Goal: Task Accomplishment & Management: Manage account settings

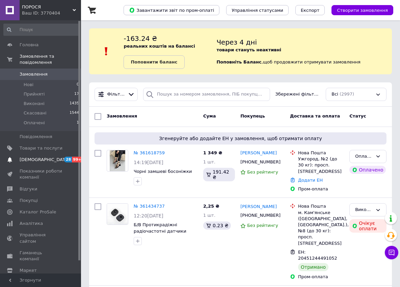
click at [28, 157] on link "[DEMOGRAPHIC_DATA] 28 99+" at bounding box center [41, 159] width 83 height 11
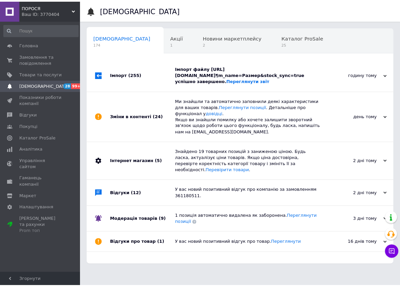
scroll to position [0, 3]
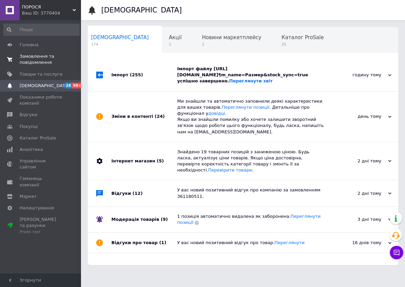
click at [43, 57] on span "Замовлення та повідомлення" at bounding box center [41, 59] width 43 height 12
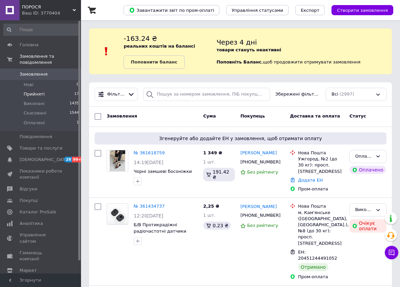
click at [42, 91] on span "Прийняті" at bounding box center [34, 94] width 21 height 6
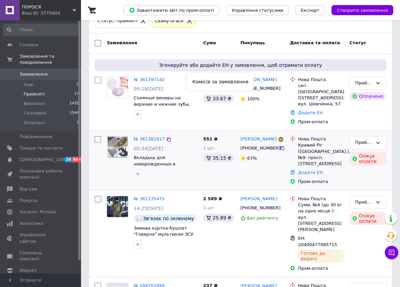
scroll to position [135, 0]
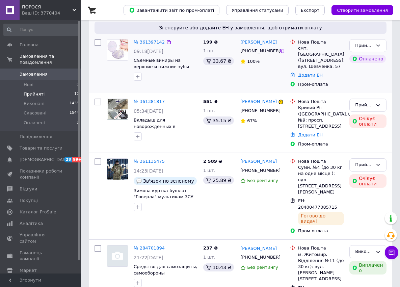
click at [139, 42] on link "№ 361397142" at bounding box center [149, 41] width 31 height 5
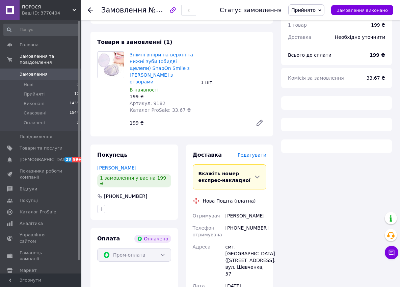
scroll to position [374, 0]
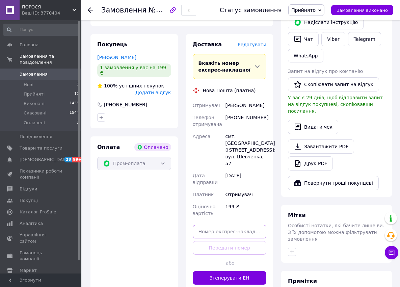
paste input "20451246524094"
type input "20451246524094"
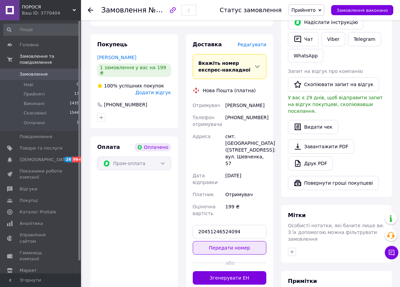
click at [209, 241] on button "Передати номер" at bounding box center [230, 247] width 74 height 13
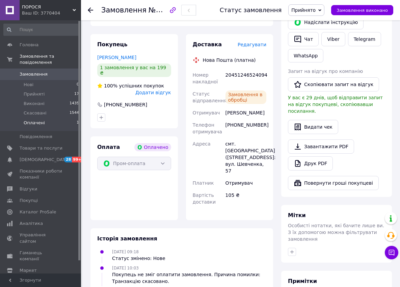
click at [43, 119] on li "Оплачені 1" at bounding box center [41, 124] width 83 height 13
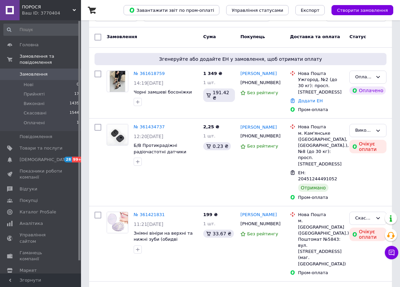
scroll to position [67, 0]
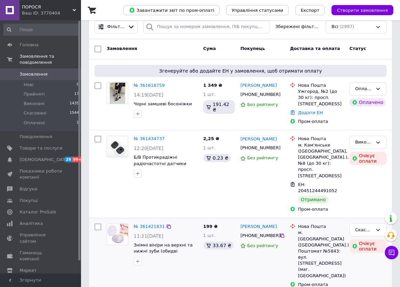
click at [199, 263] on div "№ 361421831 11:21[DATE] Знімні вініри на верхні та нижні зуби (обидві щелепи) S…" at bounding box center [152, 254] width 96 height 69
drag, startPoint x: 135, startPoint y: 102, endPoint x: 185, endPoint y: 106, distance: 50.4
copy span "Чорні замшеві босоніжки"
click at [178, 260] on div at bounding box center [165, 261] width 67 height 11
click at [280, 96] on icon at bounding box center [282, 94] width 4 height 4
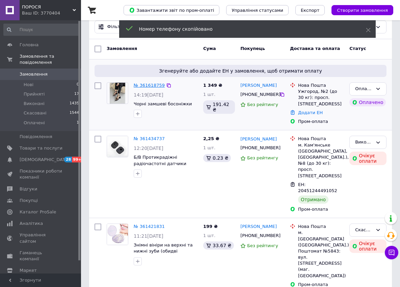
click at [144, 86] on link "№ 361618759" at bounding box center [149, 85] width 31 height 5
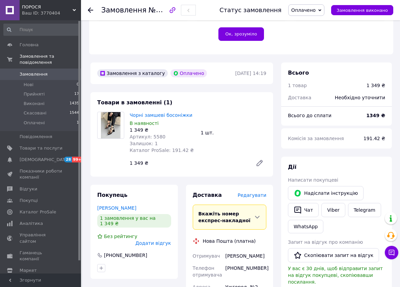
scroll to position [236, 0]
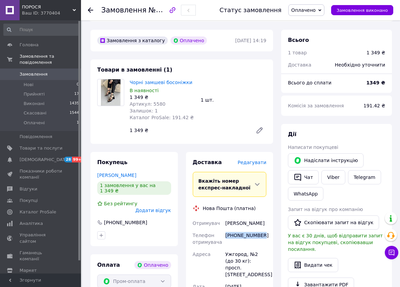
drag, startPoint x: 261, startPoint y: 216, endPoint x: 226, endPoint y: 217, distance: 35.1
click at [226, 229] on div "[PHONE_NUMBER]" at bounding box center [245, 238] width 43 height 19
copy div "[PHONE_NUMBER]"
click at [395, 254] on button "Чат з покупцем" at bounding box center [390, 251] width 13 height 13
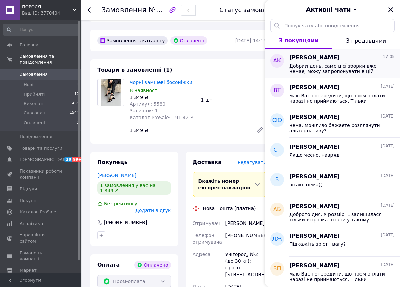
click at [332, 71] on span "Добрий день, саме цієї зборки вже немає, можу запропонувати в цій ціновій катег…" at bounding box center [337, 68] width 96 height 11
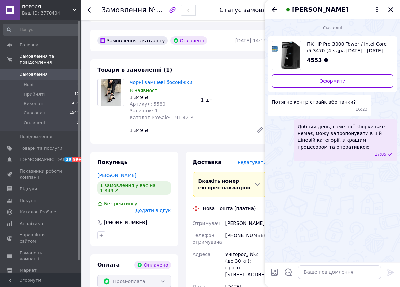
click at [394, 5] on div "[PERSON_NAME]" at bounding box center [332, 9] width 135 height 19
click at [393, 8] on button "Закрити" at bounding box center [390, 10] width 8 height 8
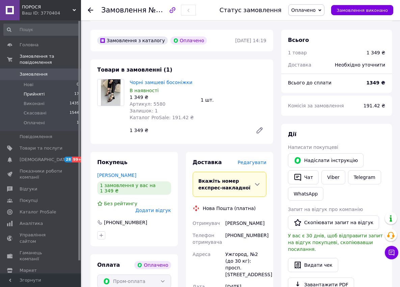
click at [28, 91] on span "Прийняті" at bounding box center [34, 94] width 21 height 6
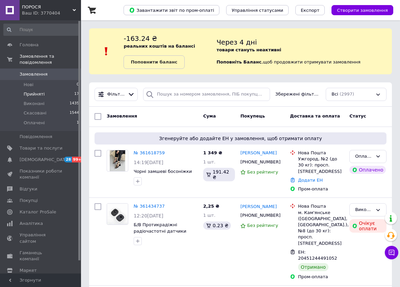
click at [46, 91] on li "Прийняті 17" at bounding box center [41, 93] width 83 height 9
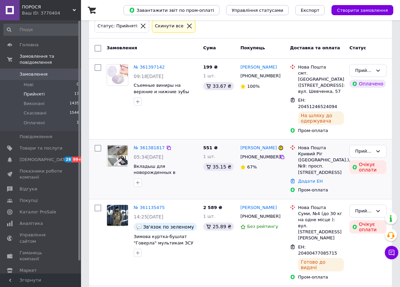
scroll to position [169, 0]
